Goal: Navigation & Orientation: Find specific page/section

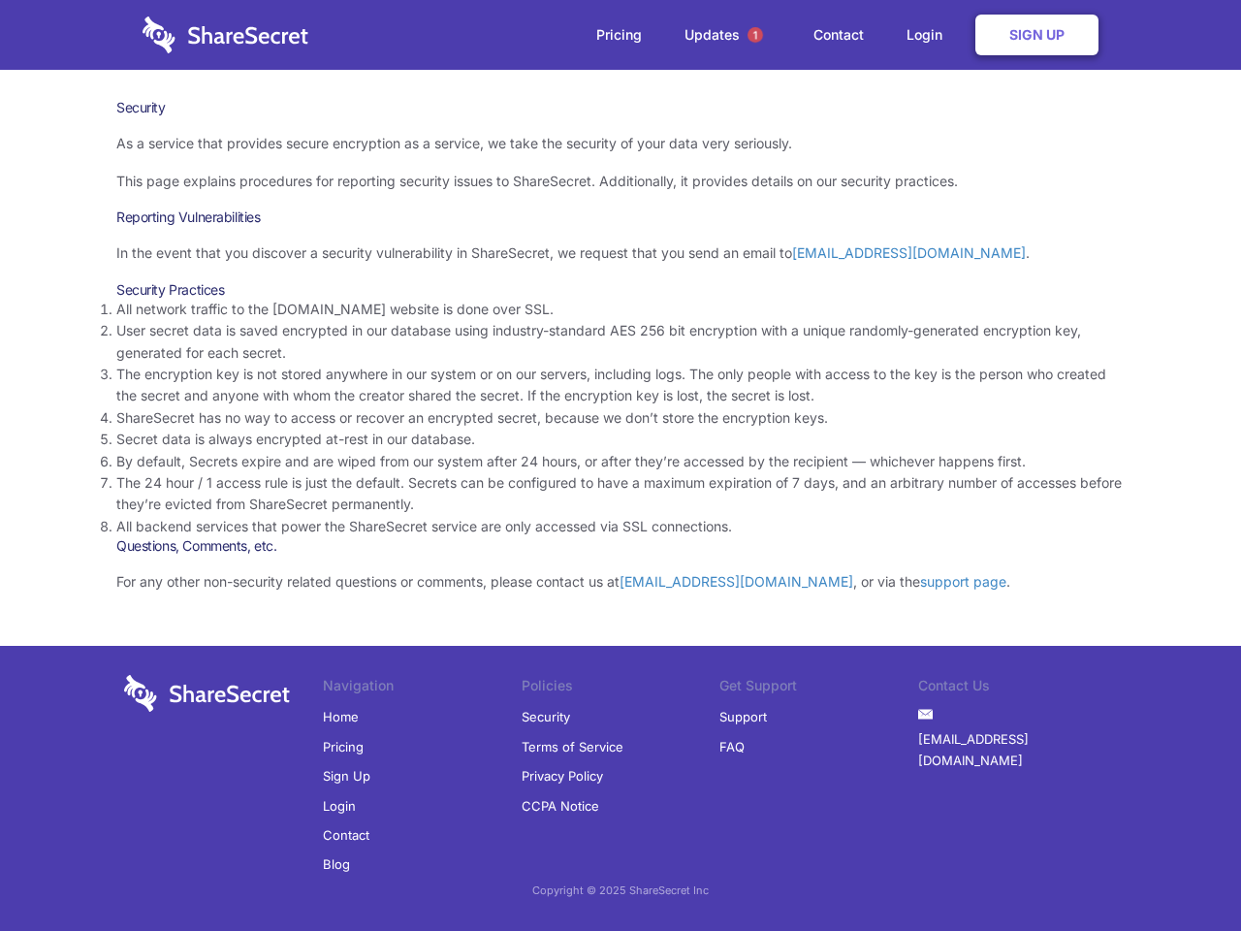
click at [621, 465] on li "By default, Secrets expire and are wiped from our system after 24 hours, or aft…" at bounding box center [620, 461] width 1009 height 21
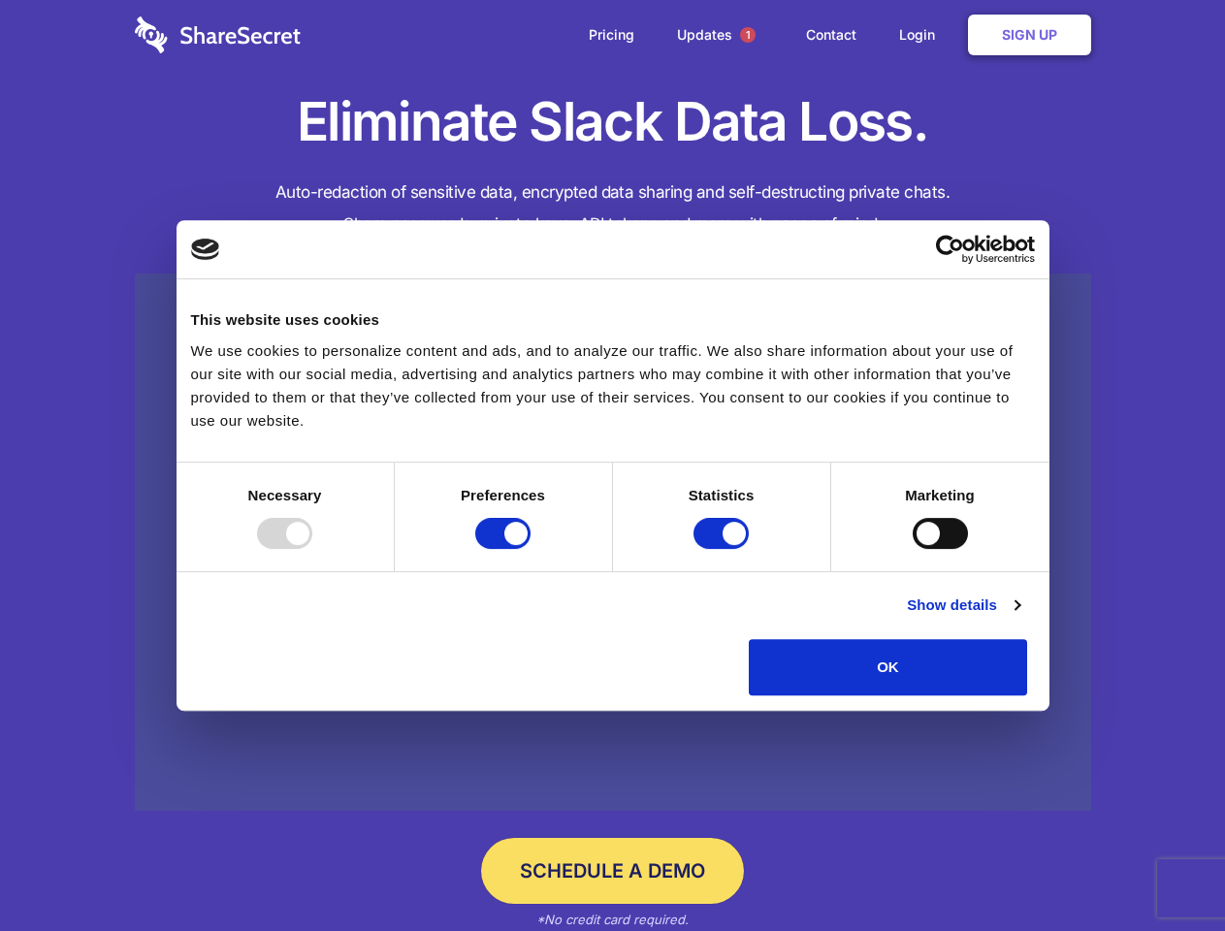
click at [312, 549] on div at bounding box center [284, 533] width 55 height 31
click at [530, 549] on input "Preferences" at bounding box center [502, 533] width 55 height 31
checkbox input "false"
click at [723, 549] on input "Statistics" at bounding box center [720, 533] width 55 height 31
checkbox input "false"
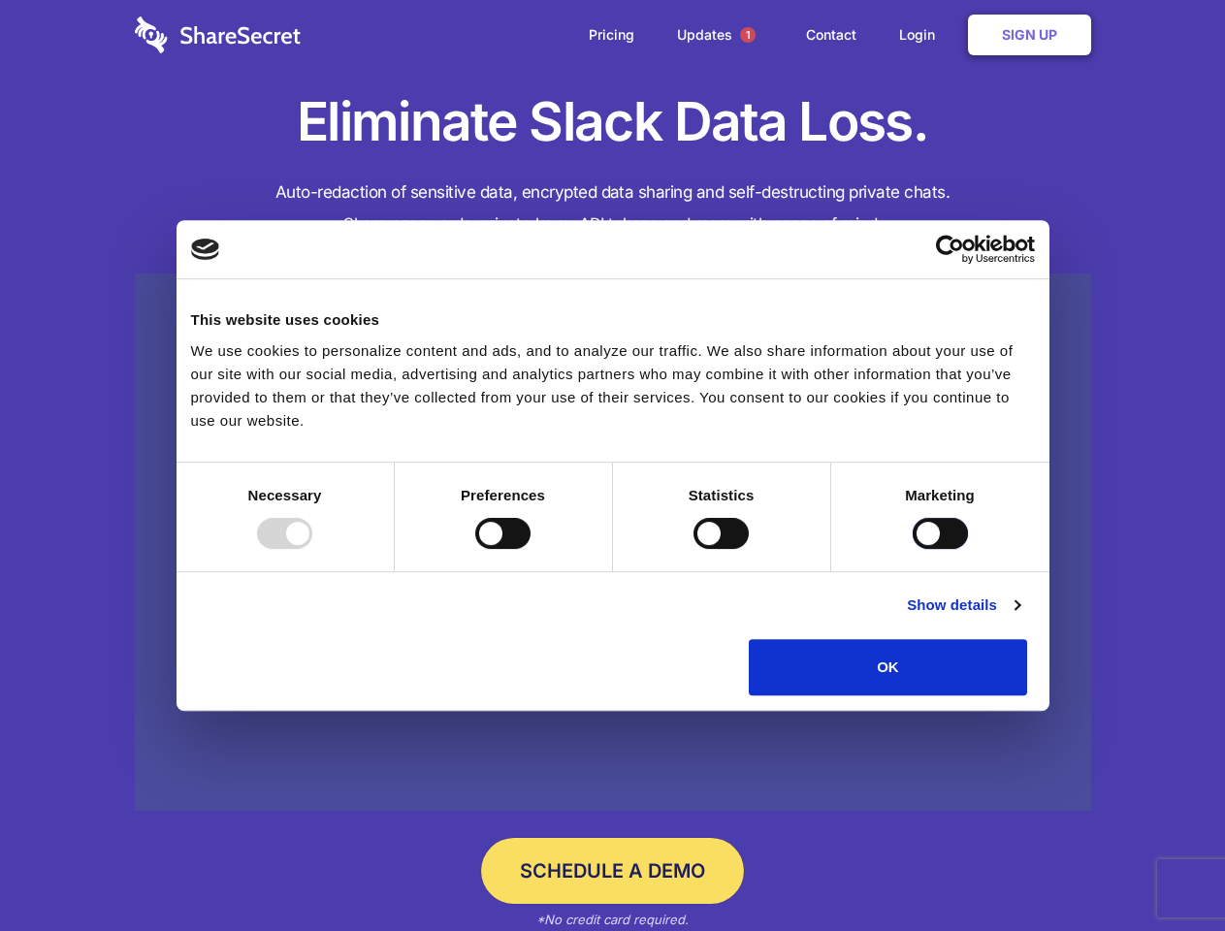
click at [913, 549] on input "Marketing" at bounding box center [940, 533] width 55 height 31
checkbox input "true"
click at [1019, 617] on link "Show details" at bounding box center [963, 604] width 112 height 23
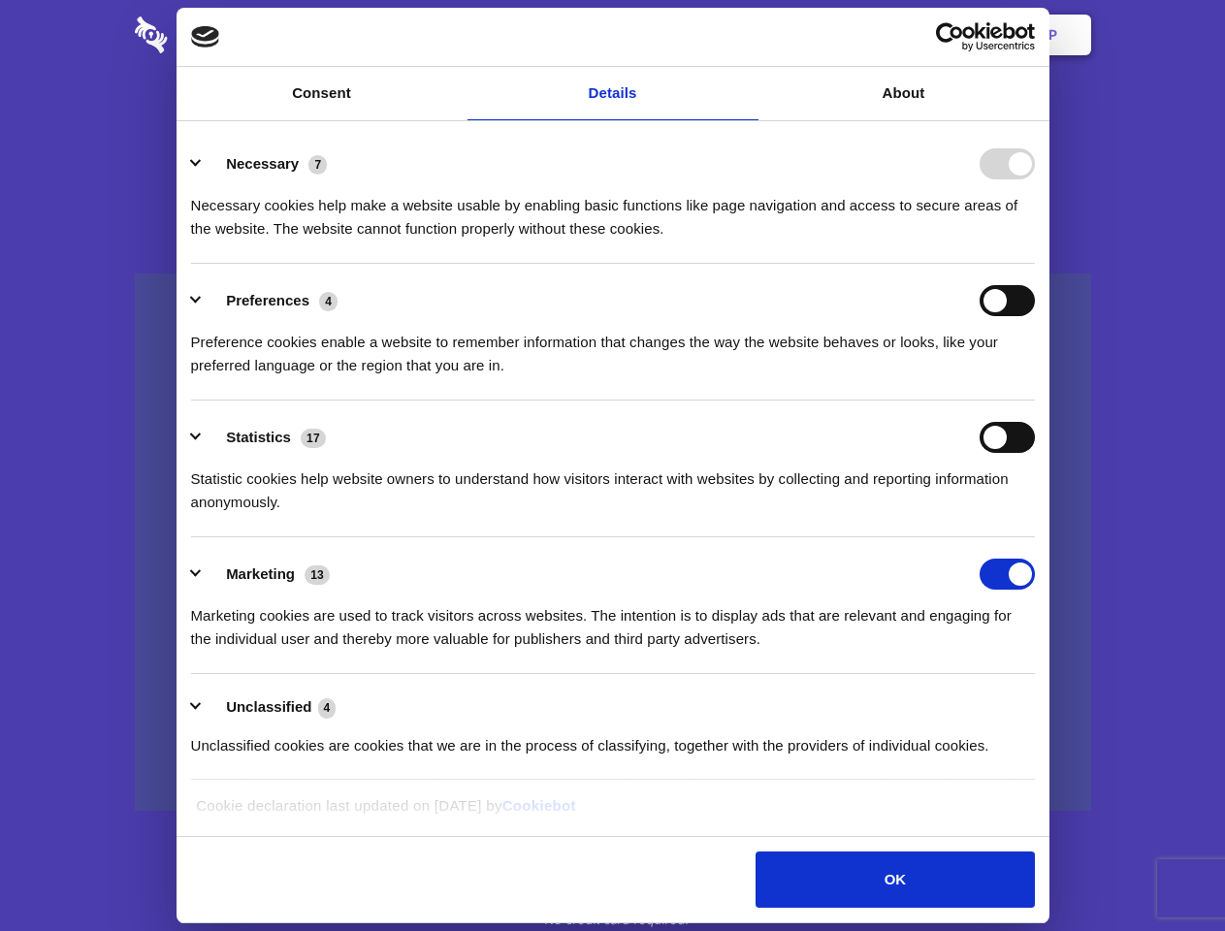
click at [1035, 264] on li "Necessary 7 Necessary cookies help make a website usable by enabling basic func…" at bounding box center [613, 195] width 844 height 137
click at [747, 35] on span "1" at bounding box center [748, 35] width 16 height 16
